Goal: Task Accomplishment & Management: Complete application form

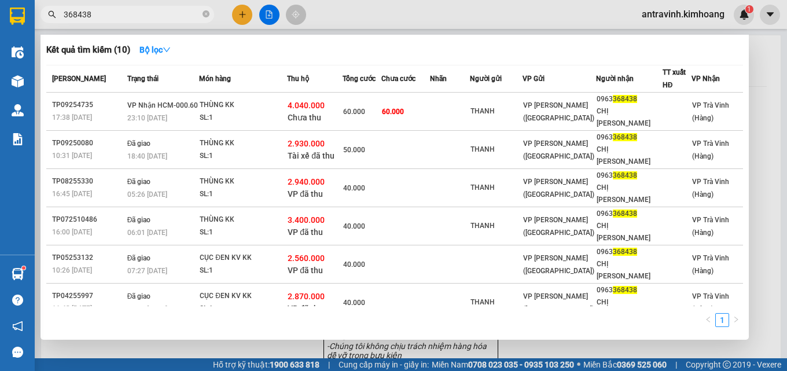
click at [106, 14] on input "368438" at bounding box center [132, 14] width 136 height 13
click at [111, 13] on input "368438" at bounding box center [132, 14] width 136 height 13
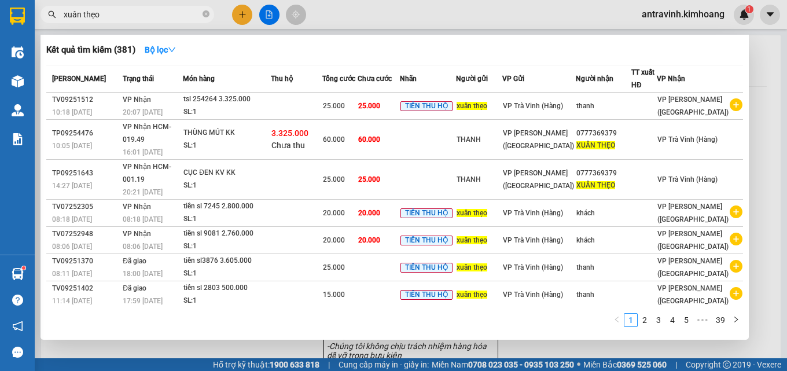
type input "xuân thẹo"
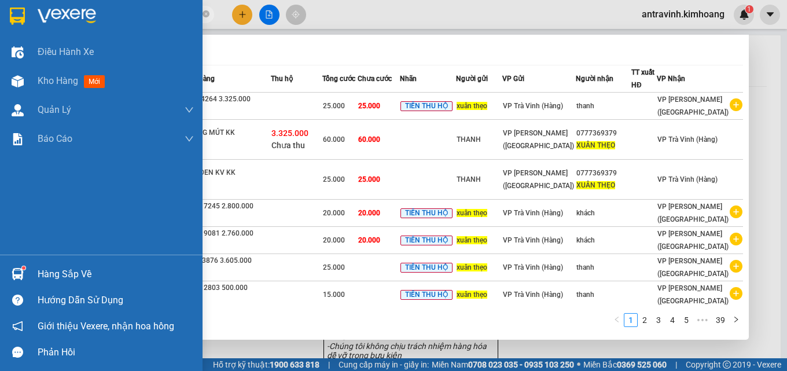
click at [45, 274] on div "Hàng sắp về" at bounding box center [116, 273] width 156 height 17
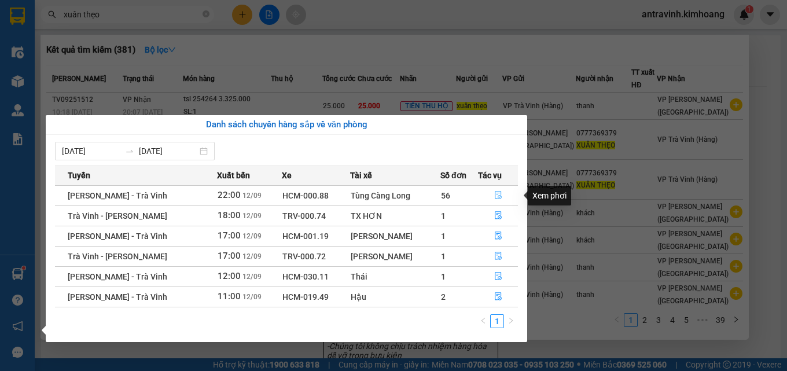
click at [494, 195] on icon "file-done" at bounding box center [498, 195] width 8 height 8
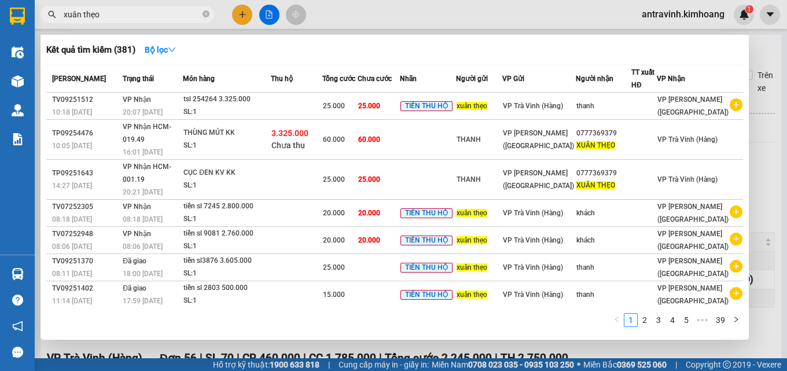
click at [751, 134] on div at bounding box center [393, 185] width 787 height 371
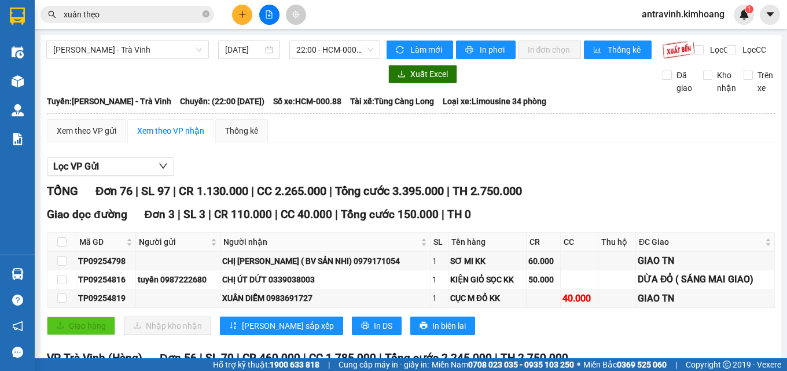
scroll to position [173, 0]
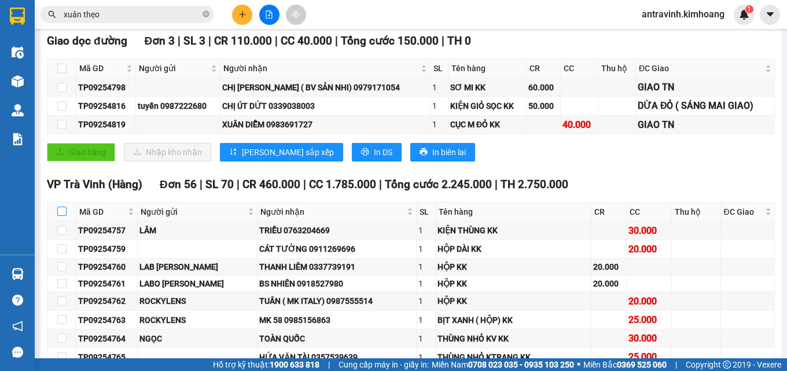
click at [61, 216] on input "checkbox" at bounding box center [61, 210] width 9 height 9
checkbox input "true"
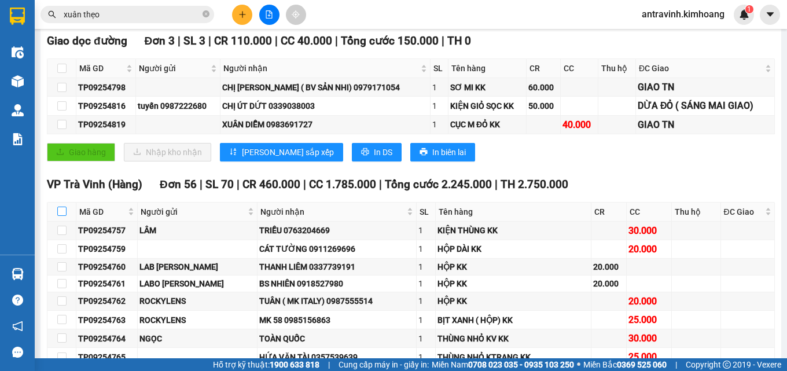
checkbox input "true"
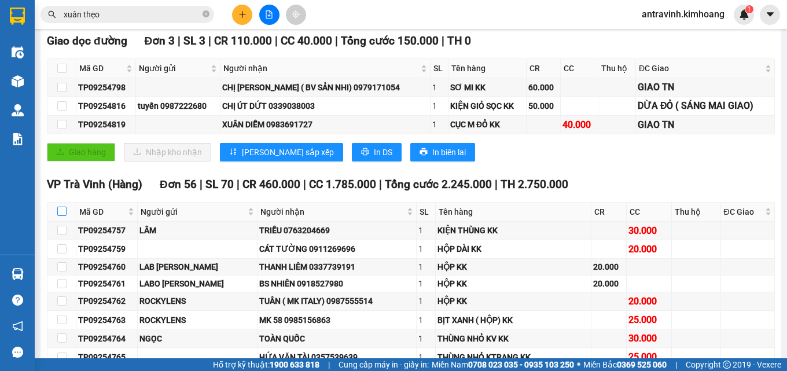
checkbox input "true"
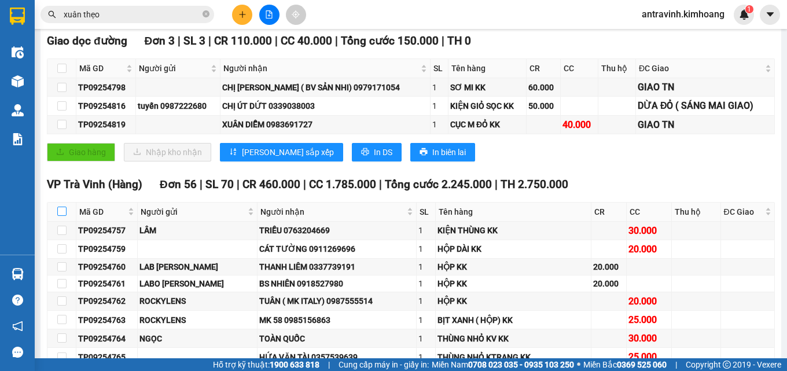
checkbox input "true"
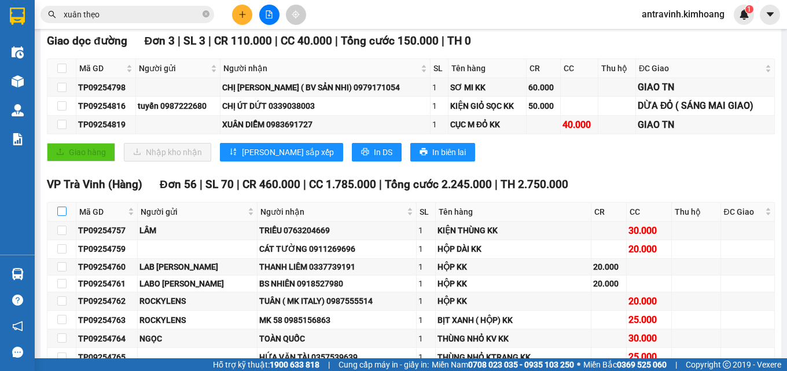
checkbox input "true"
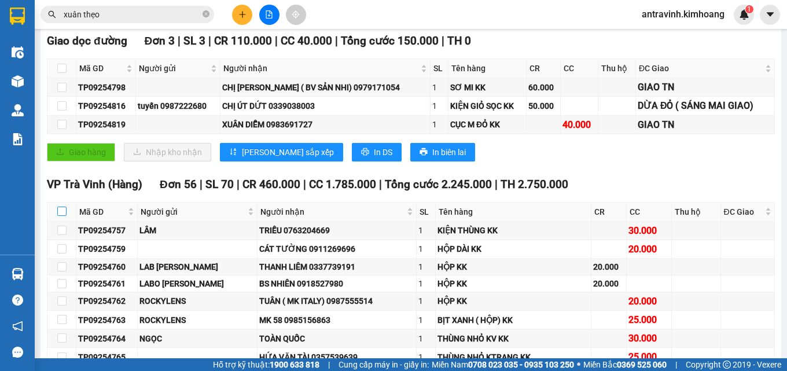
checkbox input "true"
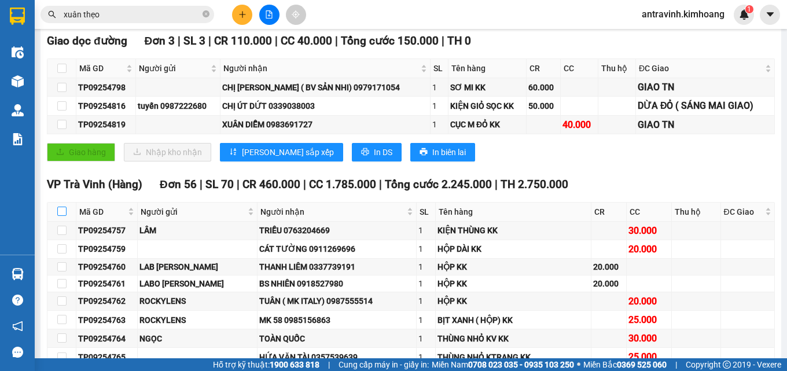
checkbox input "true"
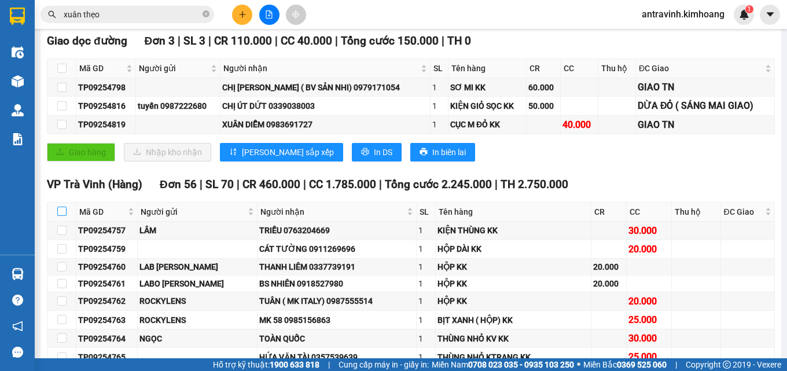
checkbox input "true"
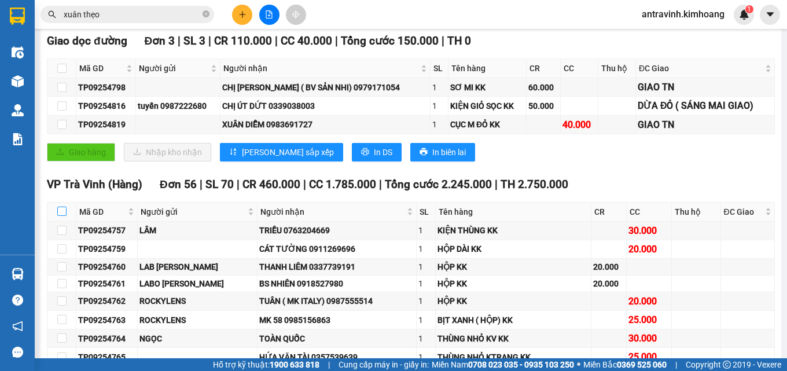
checkbox input "true"
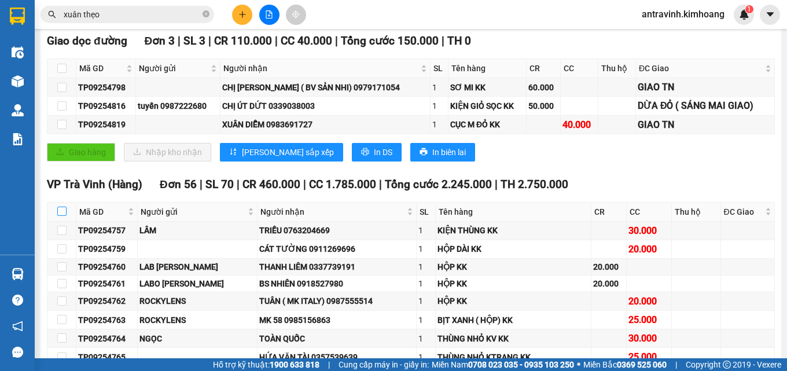
checkbox input "true"
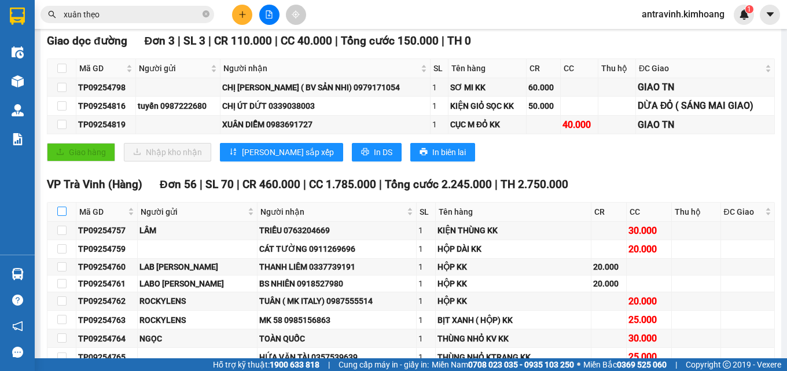
checkbox input "true"
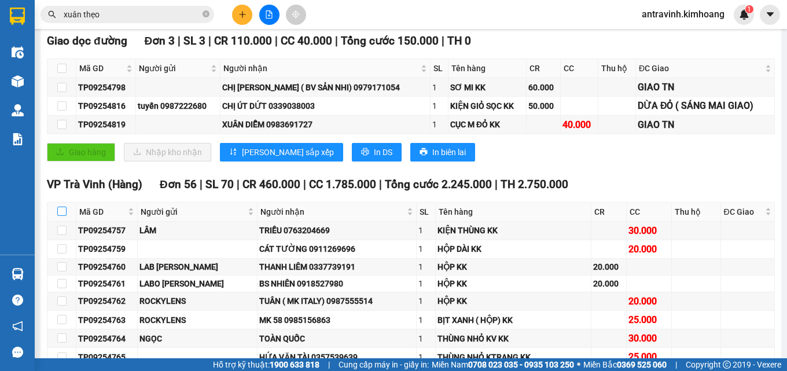
checkbox input "true"
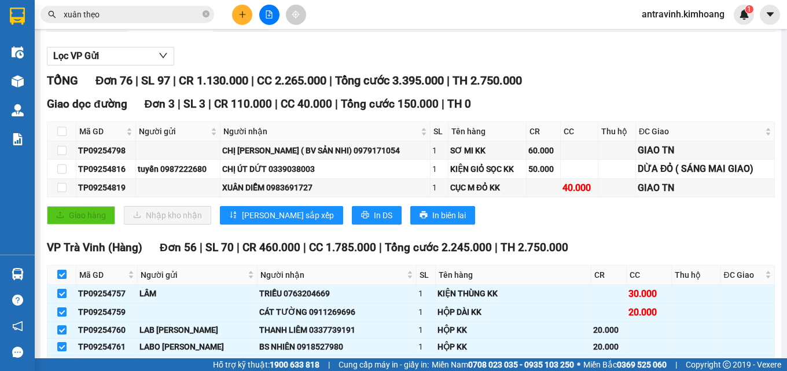
scroll to position [0, 0]
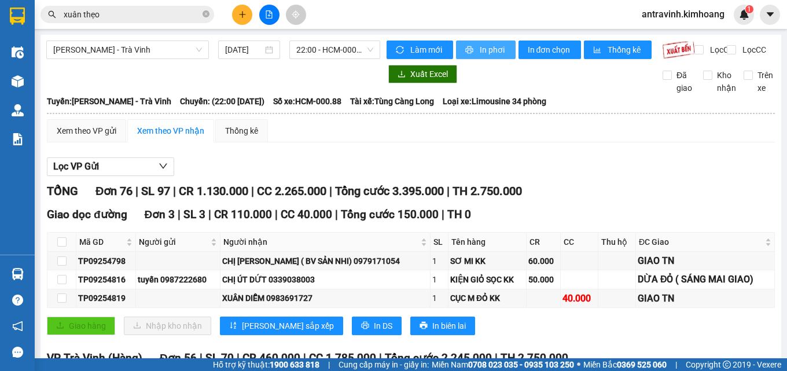
click at [468, 49] on span "printer" at bounding box center [470, 50] width 10 height 9
click at [241, 16] on icon "plus" at bounding box center [242, 14] width 8 height 8
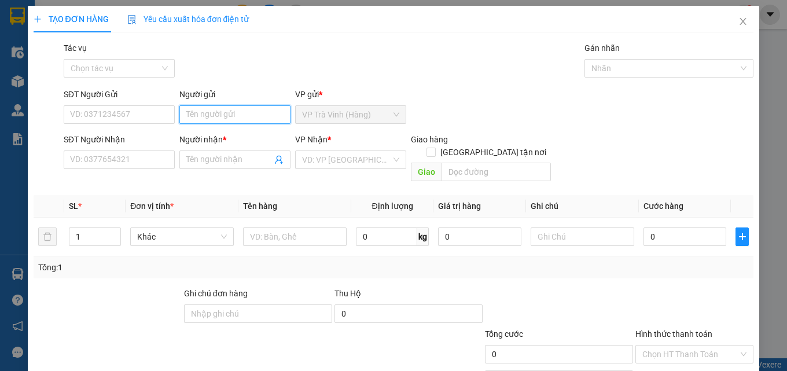
click at [211, 117] on input "Người gửi" at bounding box center [234, 114] width 111 height 19
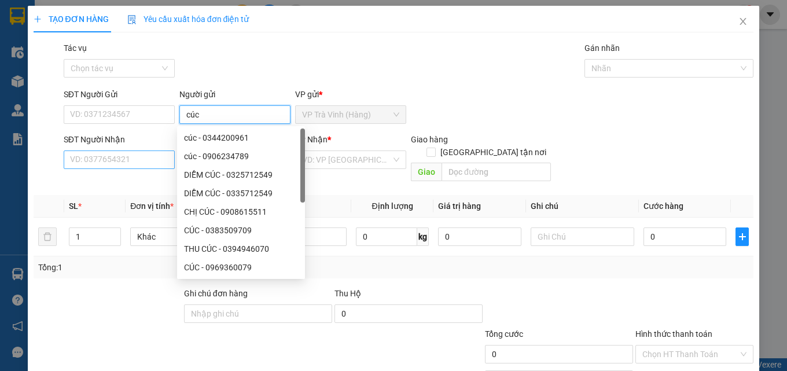
type input "cúc"
click at [129, 161] on input "SĐT Người Nhận" at bounding box center [119, 159] width 111 height 19
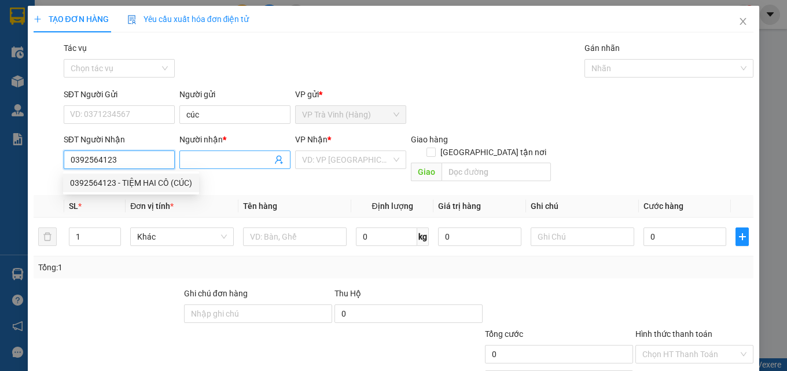
type input "0392564123"
click at [215, 163] on input "Người nhận *" at bounding box center [229, 159] width 86 height 13
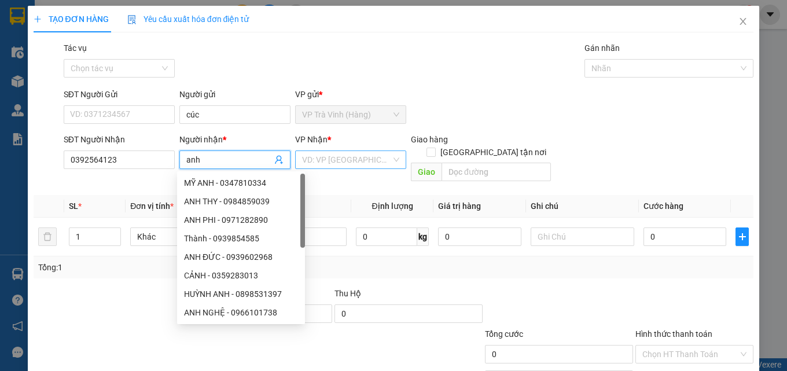
type input "anh"
click at [357, 162] on input "search" at bounding box center [346, 159] width 89 height 17
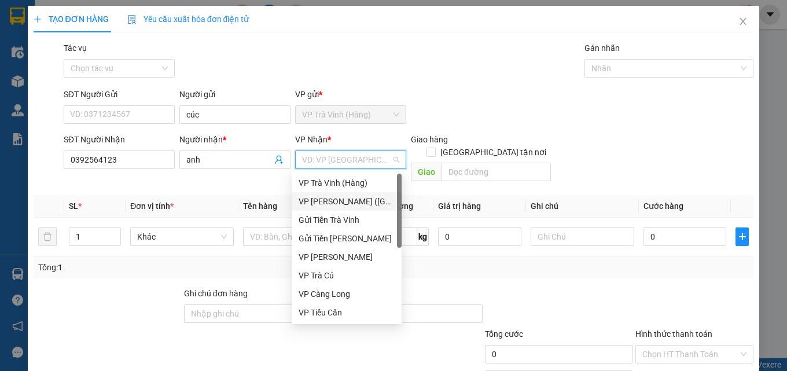
click at [333, 199] on div "VP [PERSON_NAME] ([GEOGRAPHIC_DATA])" at bounding box center [346, 201] width 96 height 13
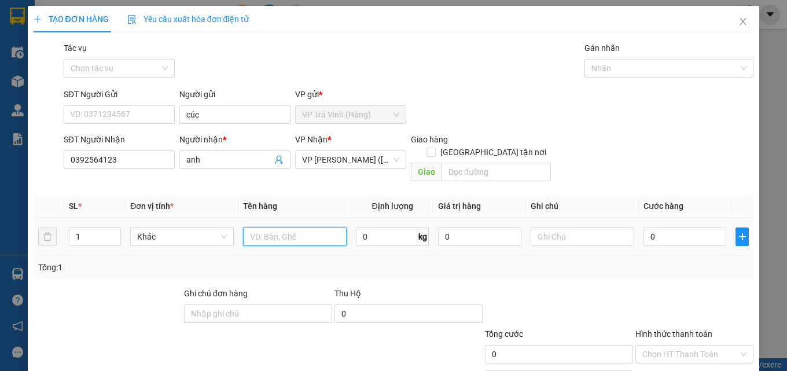
click at [315, 227] on input "text" at bounding box center [295, 236] width 104 height 19
type input "1 cục đen"
click at [661, 230] on input "0" at bounding box center [684, 236] width 83 height 19
type input "3"
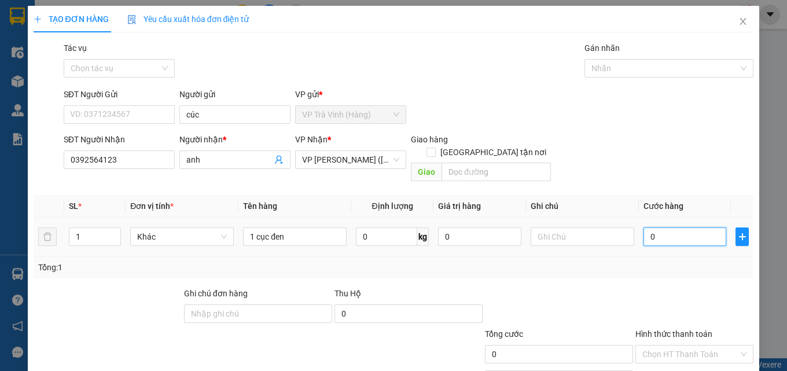
type input "3"
type input "30"
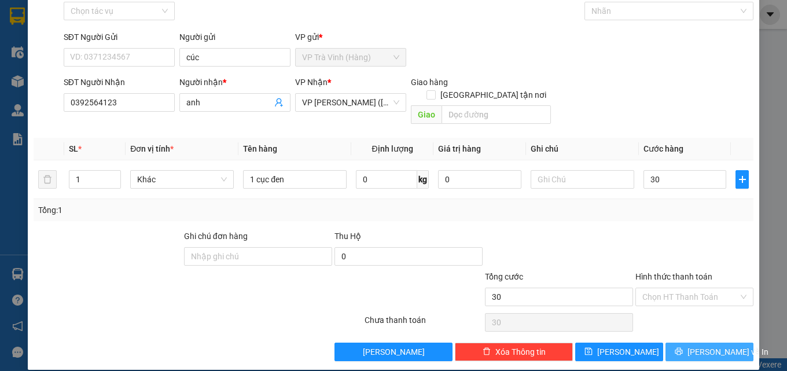
type input "30.000"
click at [698, 345] on span "[PERSON_NAME] và In" at bounding box center [727, 351] width 81 height 13
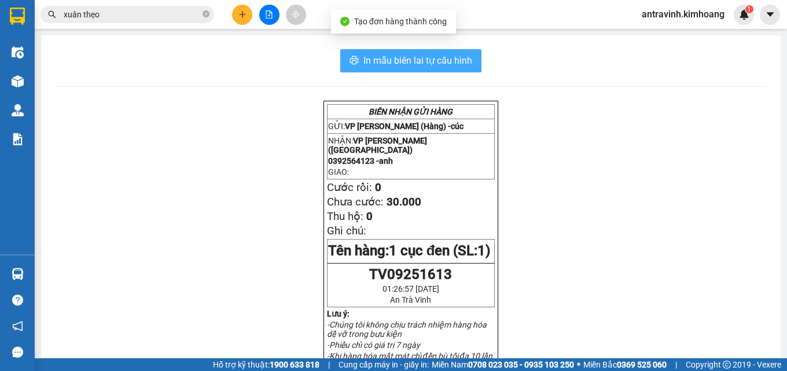
click at [438, 56] on span "In mẫu biên lai tự cấu hình" at bounding box center [417, 60] width 109 height 14
